Goal: Transaction & Acquisition: Purchase product/service

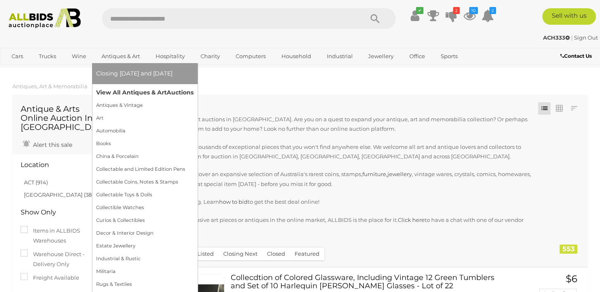
click at [118, 90] on link "View All Antiques & Art Auctions" at bounding box center [144, 92] width 97 height 13
click at [118, 92] on link "View All Antiques & Art Auctions" at bounding box center [144, 92] width 97 height 13
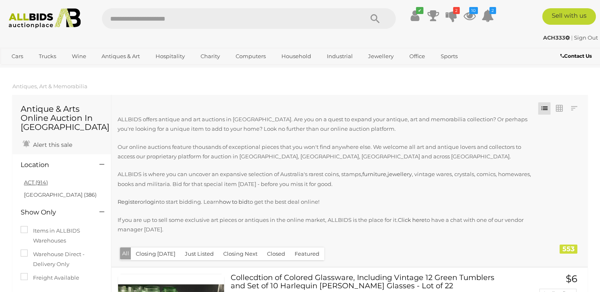
click at [31, 180] on link "ACT (914)" at bounding box center [36, 182] width 24 height 7
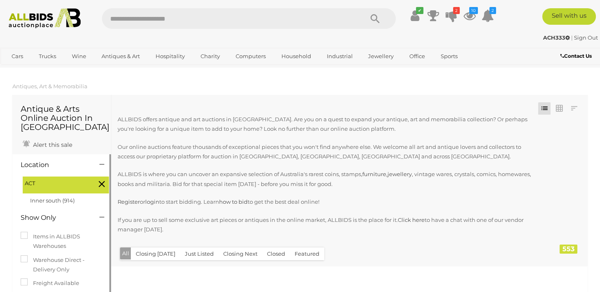
scroll to position [46, 0]
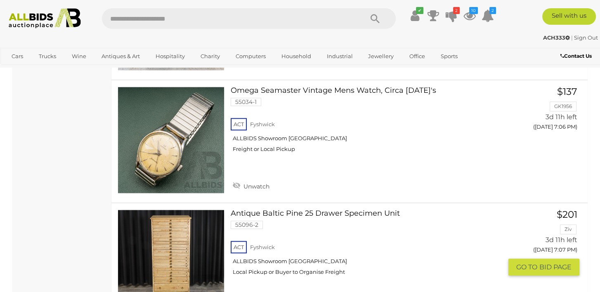
scroll to position [4955, 0]
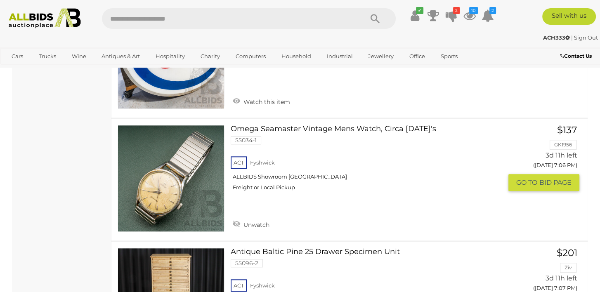
click at [522, 174] on button "GO TO BID PAGE" at bounding box center [544, 182] width 71 height 17
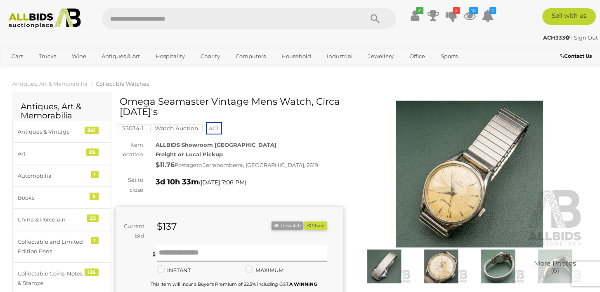
scroll to position [41, 0]
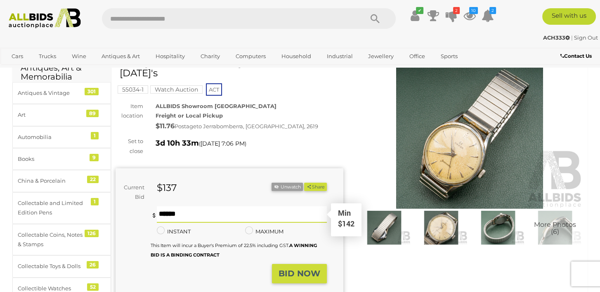
click at [168, 212] on input "text" at bounding box center [242, 214] width 170 height 17
type input "***"
click at [287, 275] on strong "BID NOW" at bounding box center [300, 274] width 42 height 10
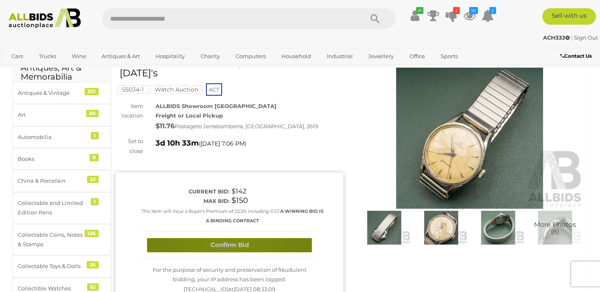
click at [228, 242] on button "Confirm Bid" at bounding box center [229, 245] width 165 height 14
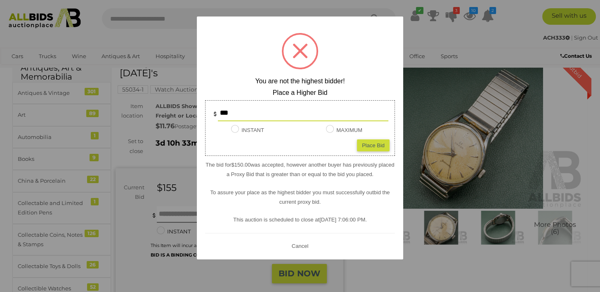
drag, startPoint x: 238, startPoint y: 111, endPoint x: 213, endPoint y: 112, distance: 24.4
click at [213, 112] on div "***" at bounding box center [300, 113] width 177 height 17
click at [349, 63] on div "? ! i You are not the highest bidder! Place a Higher Bid *** INSTANT Instant Bi…" at bounding box center [300, 138] width 206 height 243
click at [300, 244] on button "Cancel" at bounding box center [299, 246] width 21 height 10
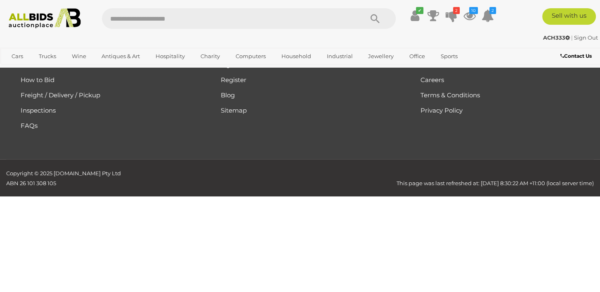
scroll to position [941, 0]
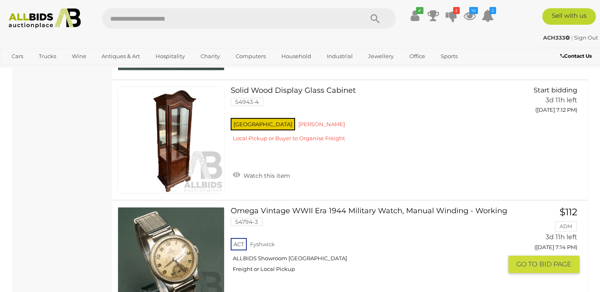
scroll to position [7991, 0]
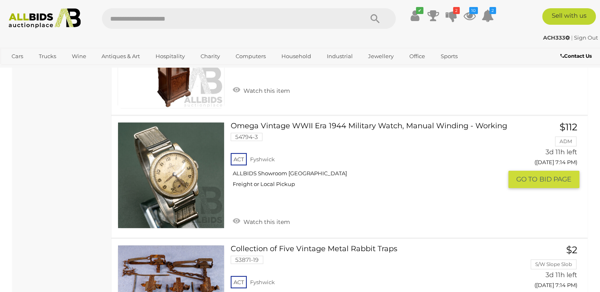
click at [235, 215] on link "Watch this item" at bounding box center [262, 221] width 62 height 12
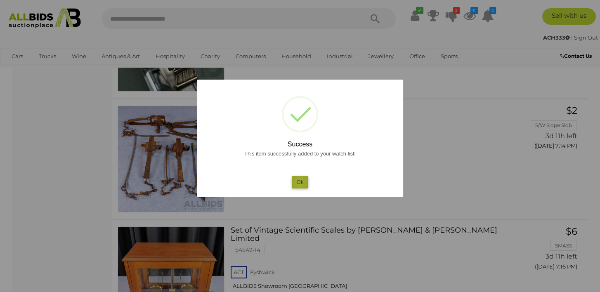
click at [300, 183] on button "Ok" at bounding box center [300, 182] width 17 height 12
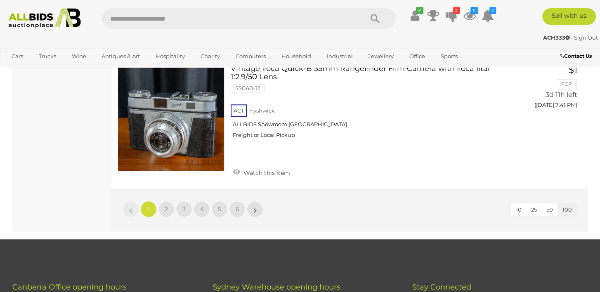
scroll to position [12740, 0]
click at [165, 206] on span "2" at bounding box center [166, 209] width 3 height 7
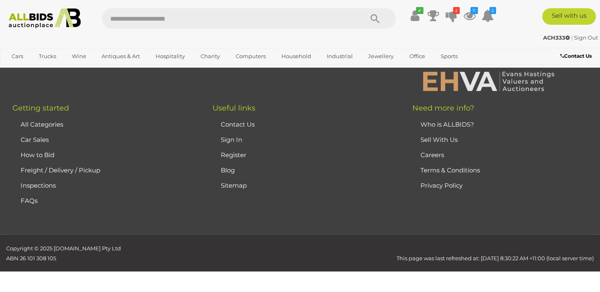
scroll to position [184, 0]
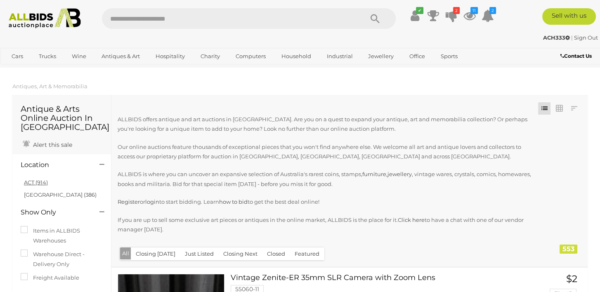
click at [30, 185] on link "ACT (914)" at bounding box center [36, 182] width 24 height 7
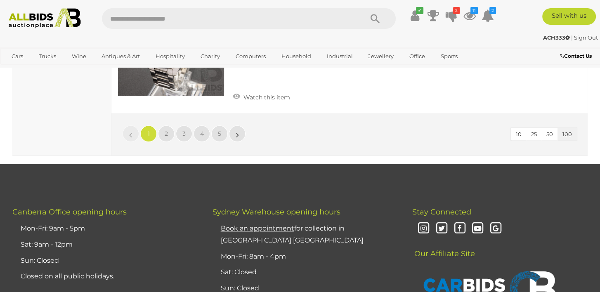
scroll to position [12644, 0]
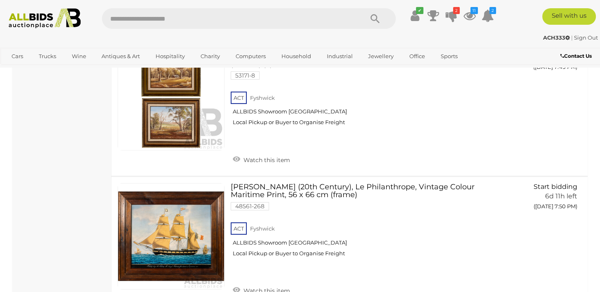
scroll to position [8072, 0]
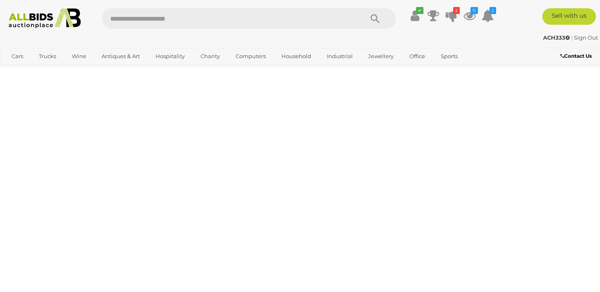
scroll to position [184, 0]
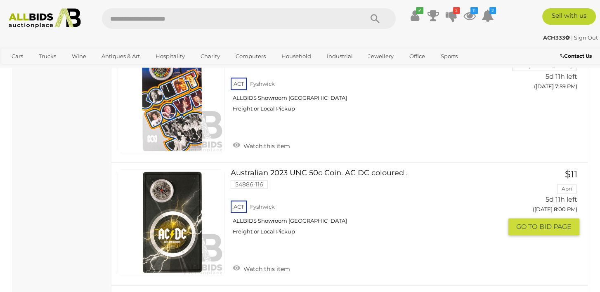
scroll to position [5222, 0]
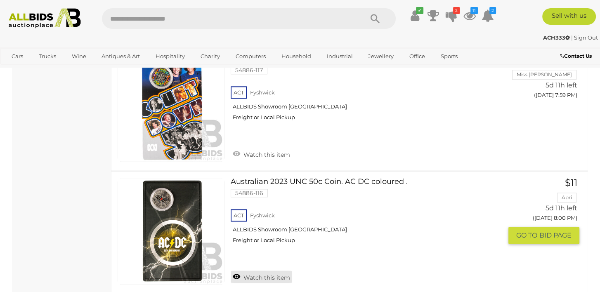
click at [234, 271] on link "Watch this item" at bounding box center [262, 277] width 62 height 12
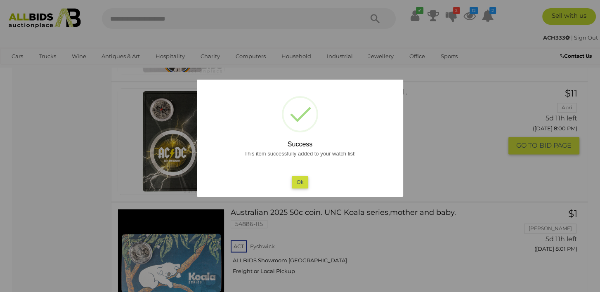
click at [295, 184] on button "Ok" at bounding box center [300, 182] width 17 height 12
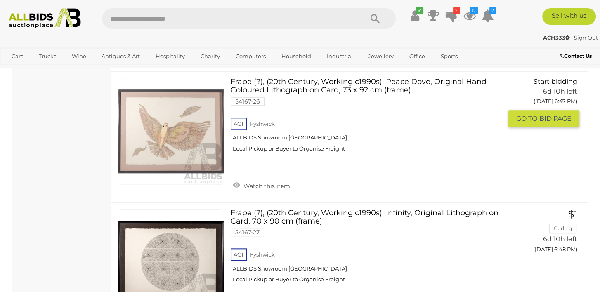
scroll to position [12903, 0]
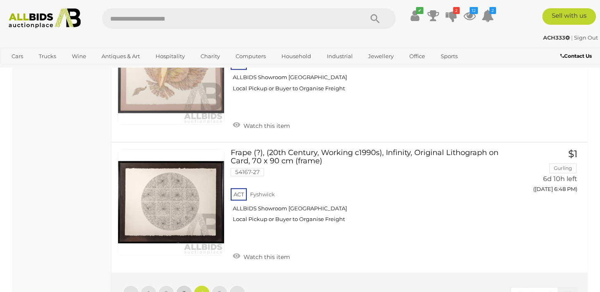
click at [187, 285] on link "3" at bounding box center [184, 293] width 17 height 17
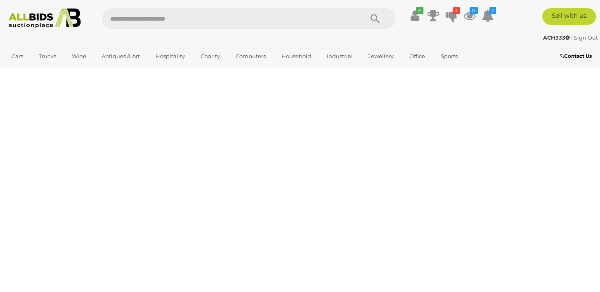
scroll to position [184, 0]
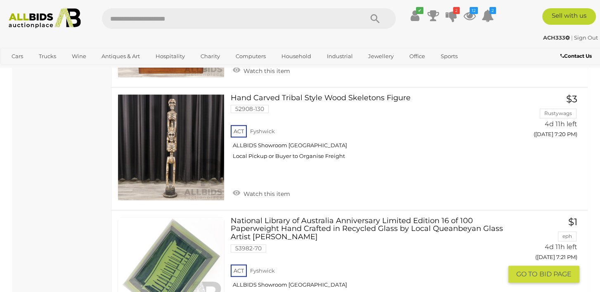
scroll to position [1423, 0]
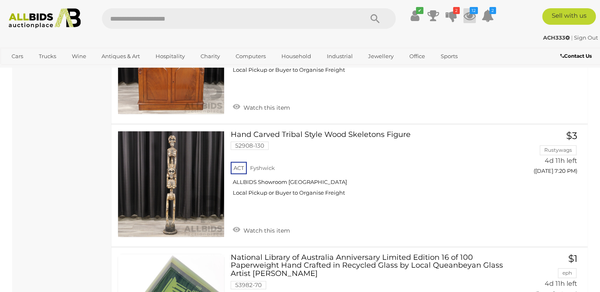
click at [469, 12] on icon at bounding box center [470, 15] width 12 height 15
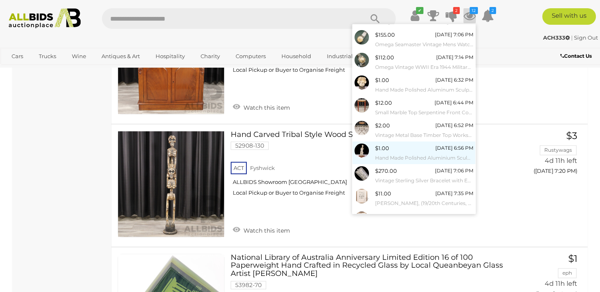
scroll to position [73, 0]
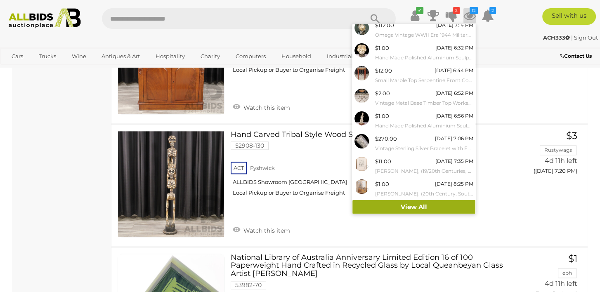
click at [386, 206] on link "View All" at bounding box center [414, 207] width 123 height 14
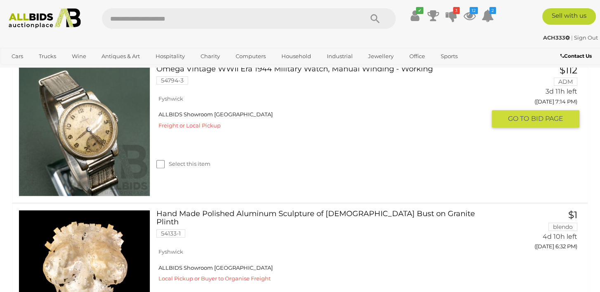
scroll to position [486, 0]
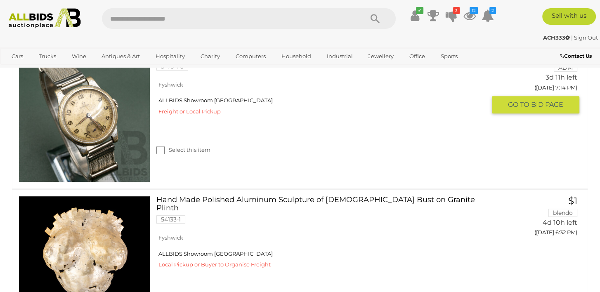
click at [131, 121] on img at bounding box center [84, 117] width 131 height 131
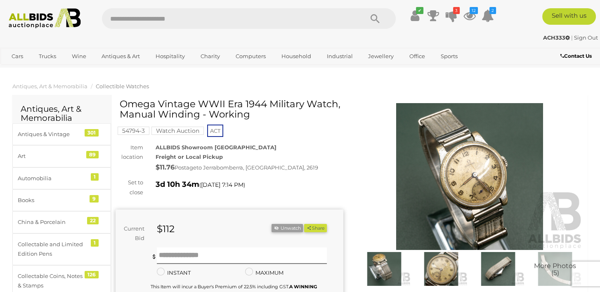
click at [474, 180] on img at bounding box center [470, 176] width 228 height 147
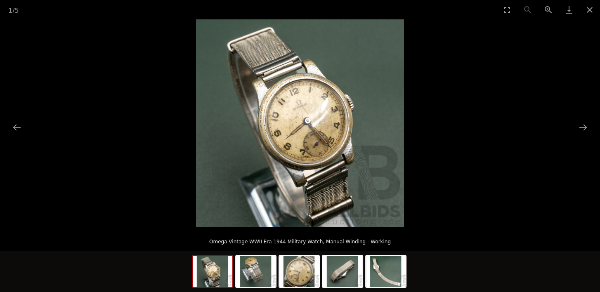
click at [334, 170] on img at bounding box center [300, 123] width 208 height 208
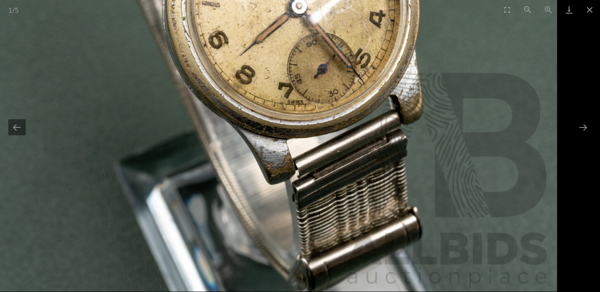
drag, startPoint x: 425, startPoint y: 63, endPoint x: 337, endPoint y: 10, distance: 102.4
click at [337, 10] on div "1 / 5 Omega Vintage WWII Era 1944 Military Watch, Manual Winding - Working" at bounding box center [300, 146] width 600 height 292
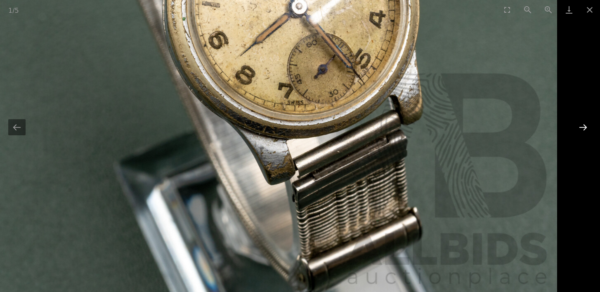
click at [583, 124] on button "Next slide" at bounding box center [583, 127] width 17 height 16
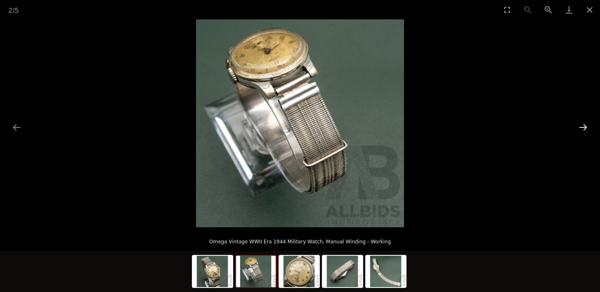
click at [579, 128] on button "Next slide" at bounding box center [583, 127] width 17 height 16
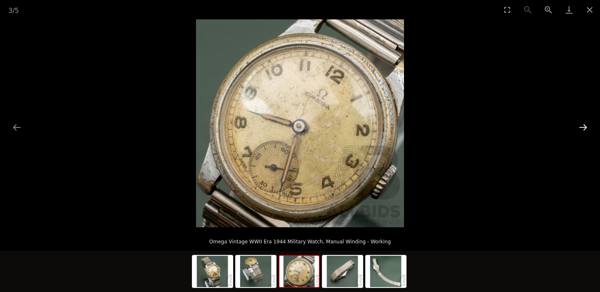
click at [579, 129] on button "Next slide" at bounding box center [583, 127] width 17 height 16
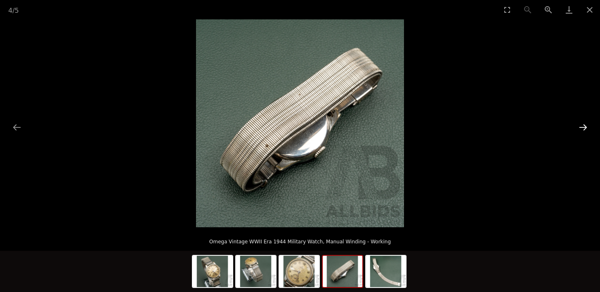
click at [579, 129] on button "Next slide" at bounding box center [583, 127] width 17 height 16
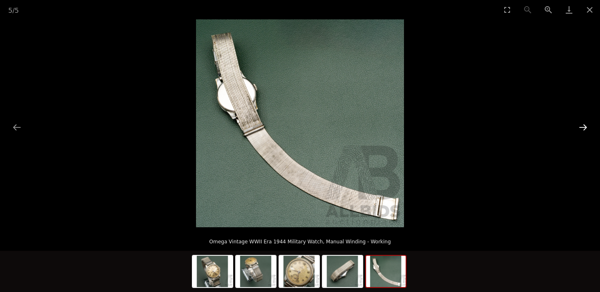
click at [580, 129] on button "Next slide" at bounding box center [583, 127] width 17 height 16
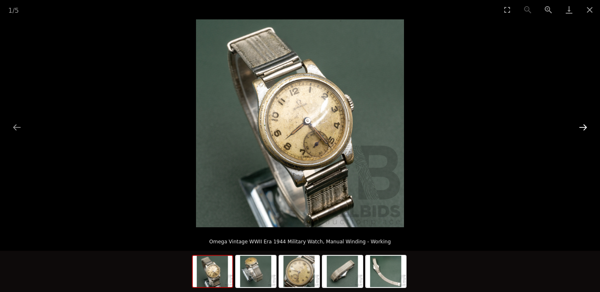
click at [580, 129] on button "Next slide" at bounding box center [583, 127] width 17 height 16
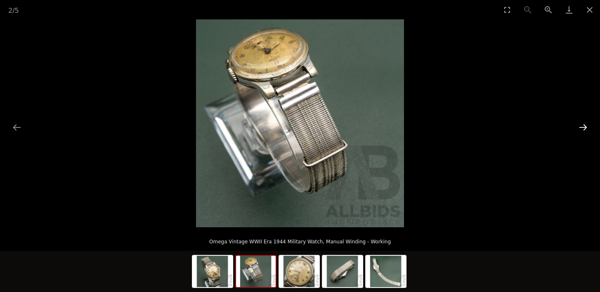
click at [580, 129] on button "Next slide" at bounding box center [583, 127] width 17 height 16
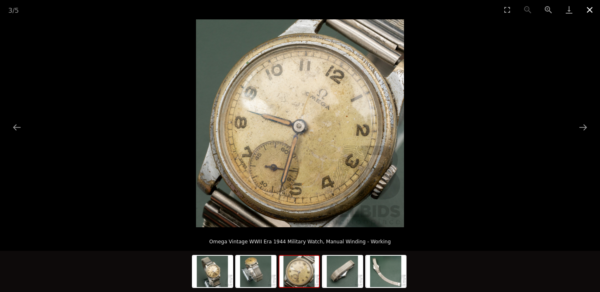
click at [590, 8] on button "Close gallery" at bounding box center [590, 9] width 21 height 19
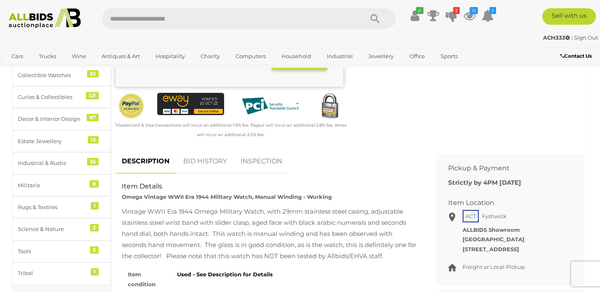
scroll to position [289, 0]
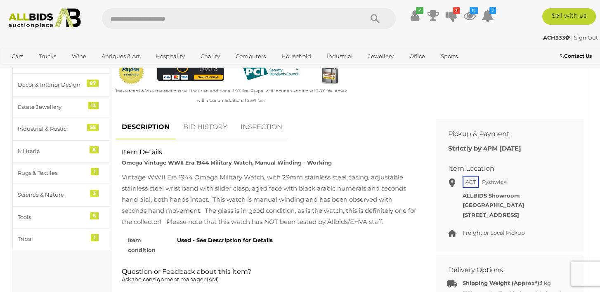
drag, startPoint x: 123, startPoint y: 149, endPoint x: 414, endPoint y: 222, distance: 299.7
click at [414, 148] on div "Item Details Omega Vintage WWII Era 1944 Military Watch, Manual Winding - Worki…" at bounding box center [270, 148] width 308 height 0
copy div "tem Details Omega Vintage WWII Era 1944 Military Watch, Manual Winding - Workin…"
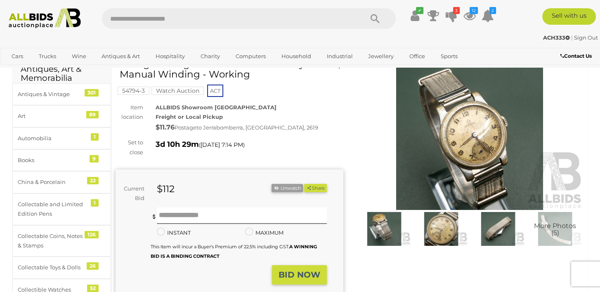
scroll to position [124, 0]
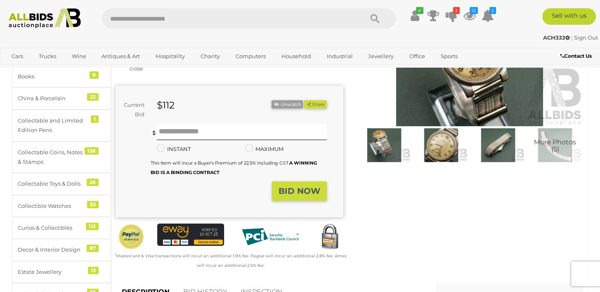
click at [502, 147] on img at bounding box center [498, 145] width 53 height 34
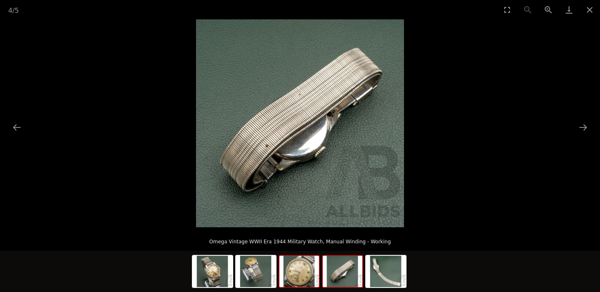
click at [306, 280] on img at bounding box center [300, 271] width 40 height 31
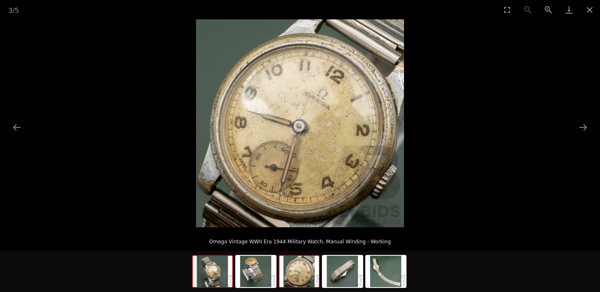
click at [199, 275] on img at bounding box center [213, 271] width 40 height 31
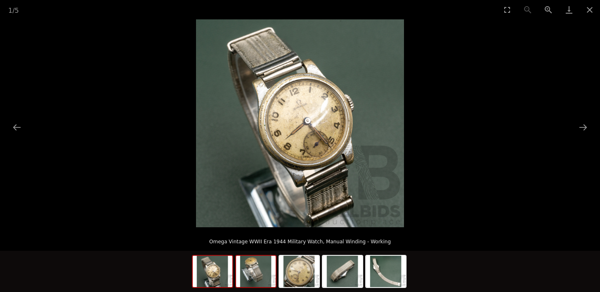
click at [258, 281] on img at bounding box center [256, 271] width 40 height 31
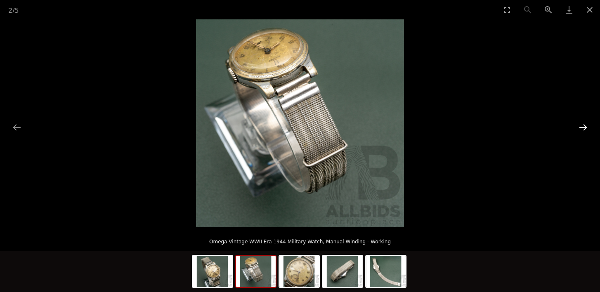
click at [584, 125] on button "Next slide" at bounding box center [583, 127] width 17 height 16
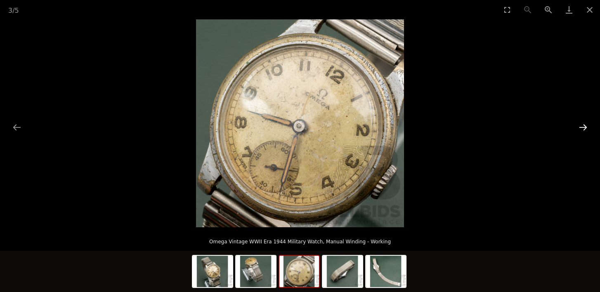
click at [584, 125] on button "Next slide" at bounding box center [583, 127] width 17 height 16
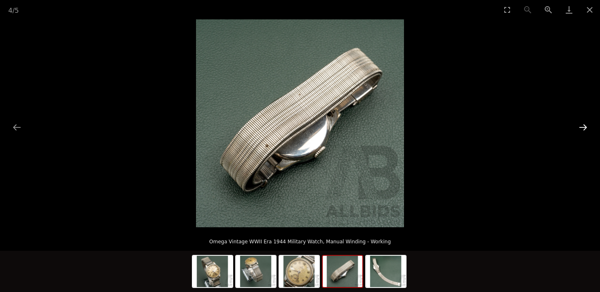
click at [584, 125] on button "Next slide" at bounding box center [583, 127] width 17 height 16
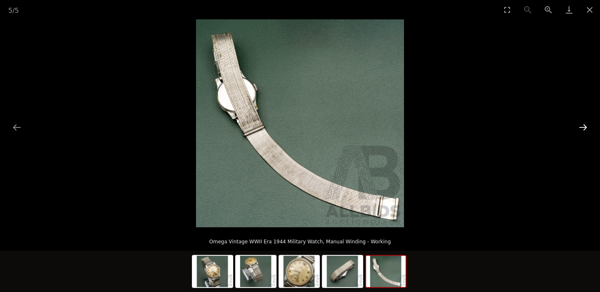
click at [584, 125] on button "Next slide" at bounding box center [583, 127] width 17 height 16
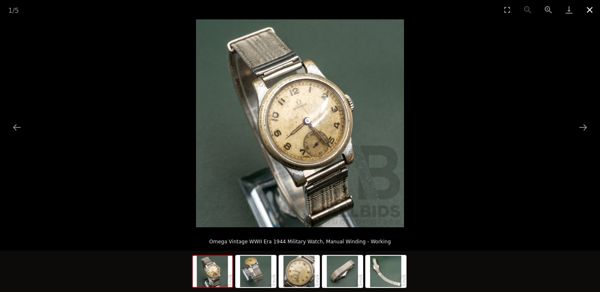
click at [589, 10] on button "Close gallery" at bounding box center [590, 9] width 21 height 19
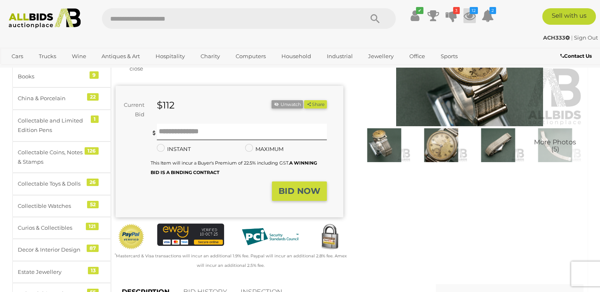
click at [471, 14] on icon "12" at bounding box center [474, 10] width 8 height 7
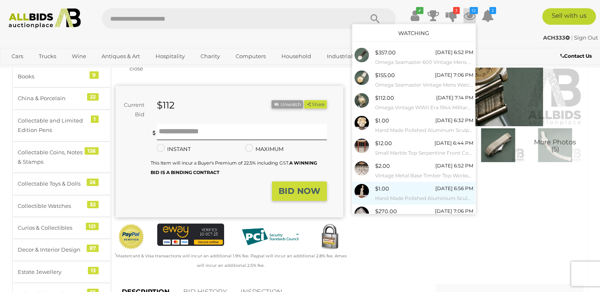
scroll to position [73, 0]
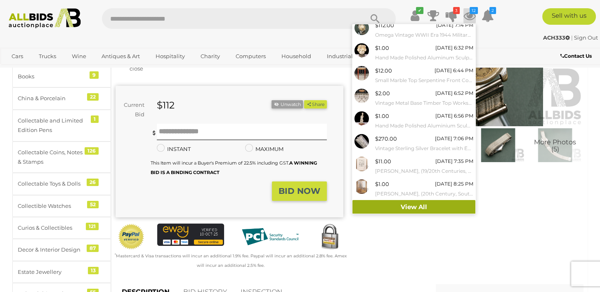
click at [421, 203] on link "View All" at bounding box center [414, 207] width 123 height 14
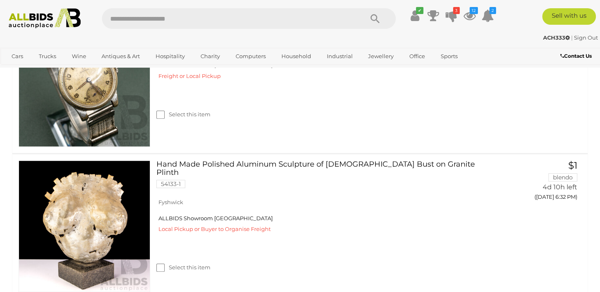
scroll to position [549, 0]
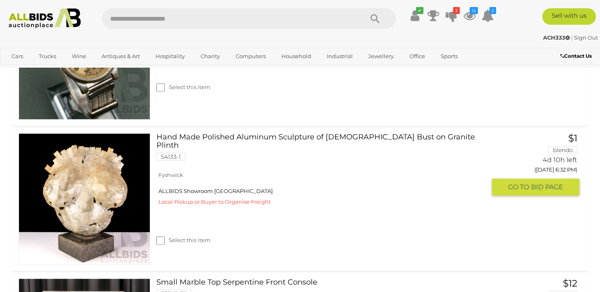
click at [119, 212] on img at bounding box center [84, 199] width 131 height 131
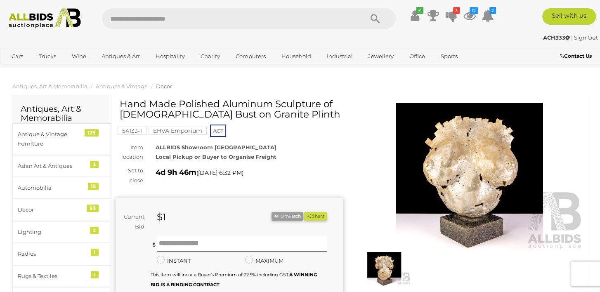
click at [451, 178] on img at bounding box center [470, 176] width 228 height 147
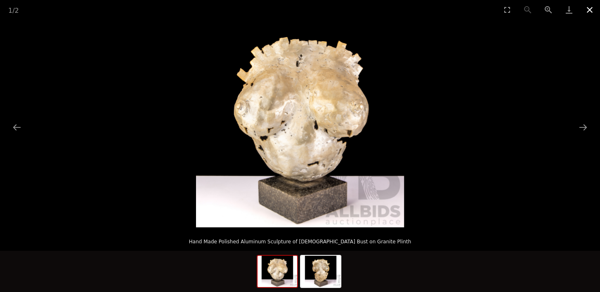
click at [590, 11] on button "Close gallery" at bounding box center [590, 9] width 21 height 19
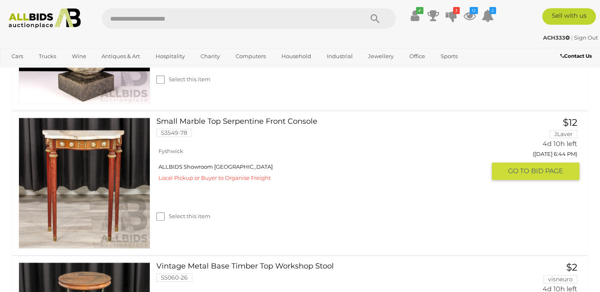
scroll to position [714, 0]
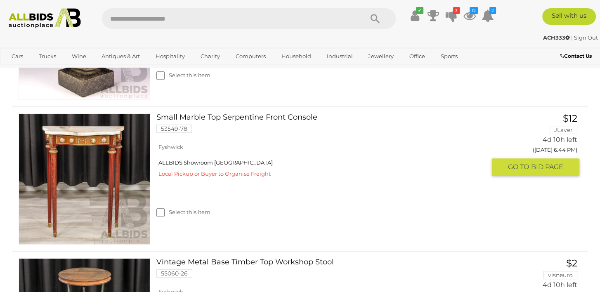
click at [69, 140] on link at bounding box center [85, 180] width 132 height 132
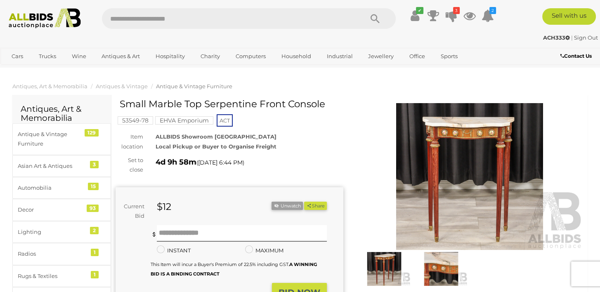
click at [473, 174] on img at bounding box center [470, 176] width 228 height 147
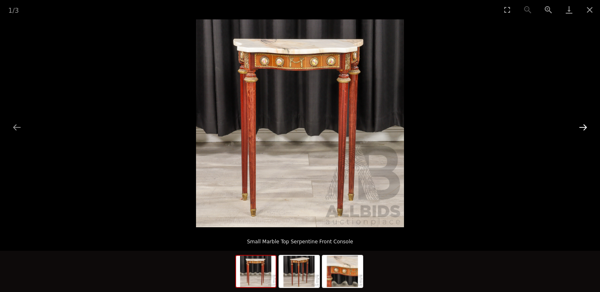
click at [583, 128] on button "Next slide" at bounding box center [583, 127] width 17 height 16
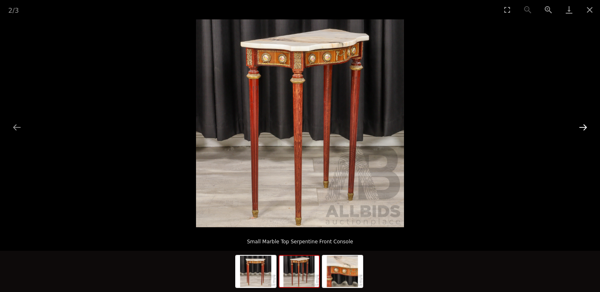
click at [583, 128] on button "Next slide" at bounding box center [583, 127] width 17 height 16
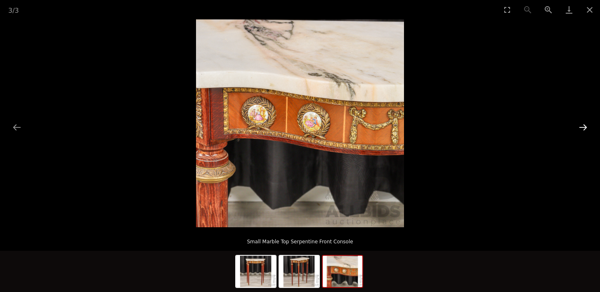
click at [583, 128] on button "Next slide" at bounding box center [583, 127] width 17 height 16
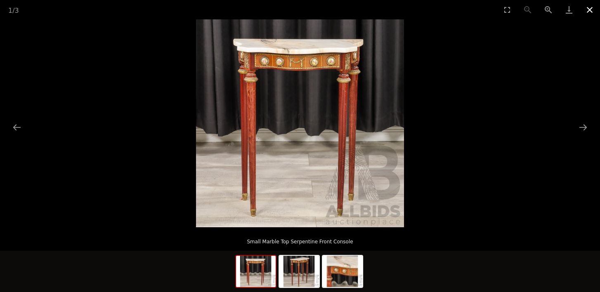
click at [586, 10] on button "Close gallery" at bounding box center [590, 9] width 21 height 19
